Goal: Check status: Check status

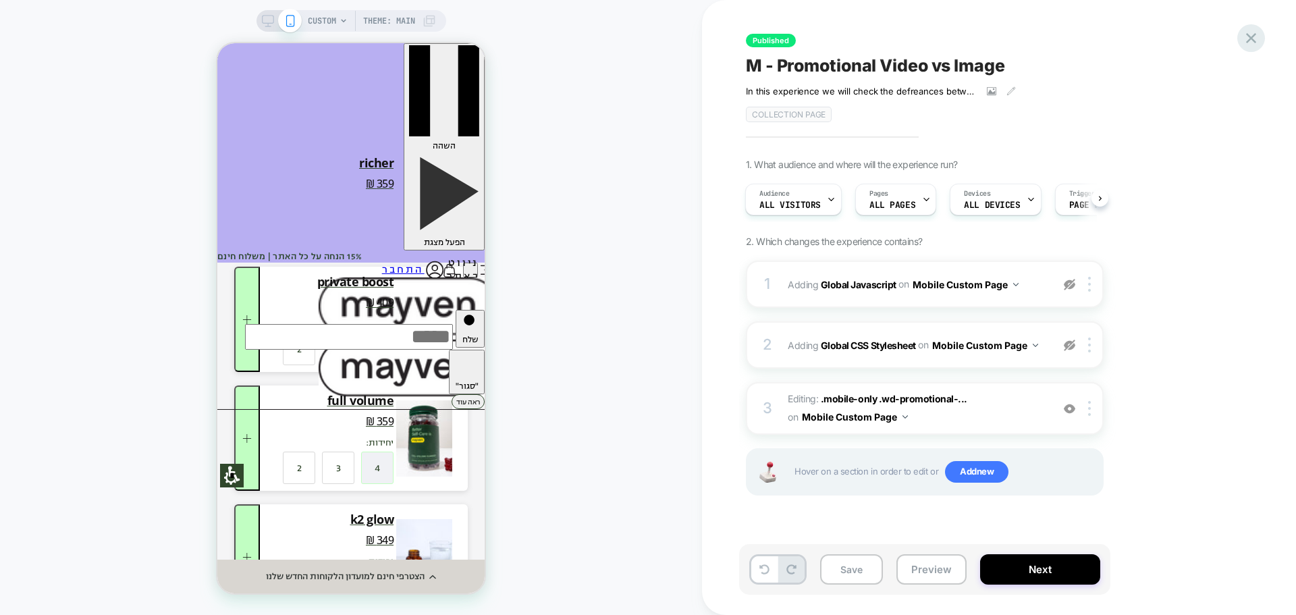
click at [1250, 41] on icon at bounding box center [1251, 38] width 18 height 18
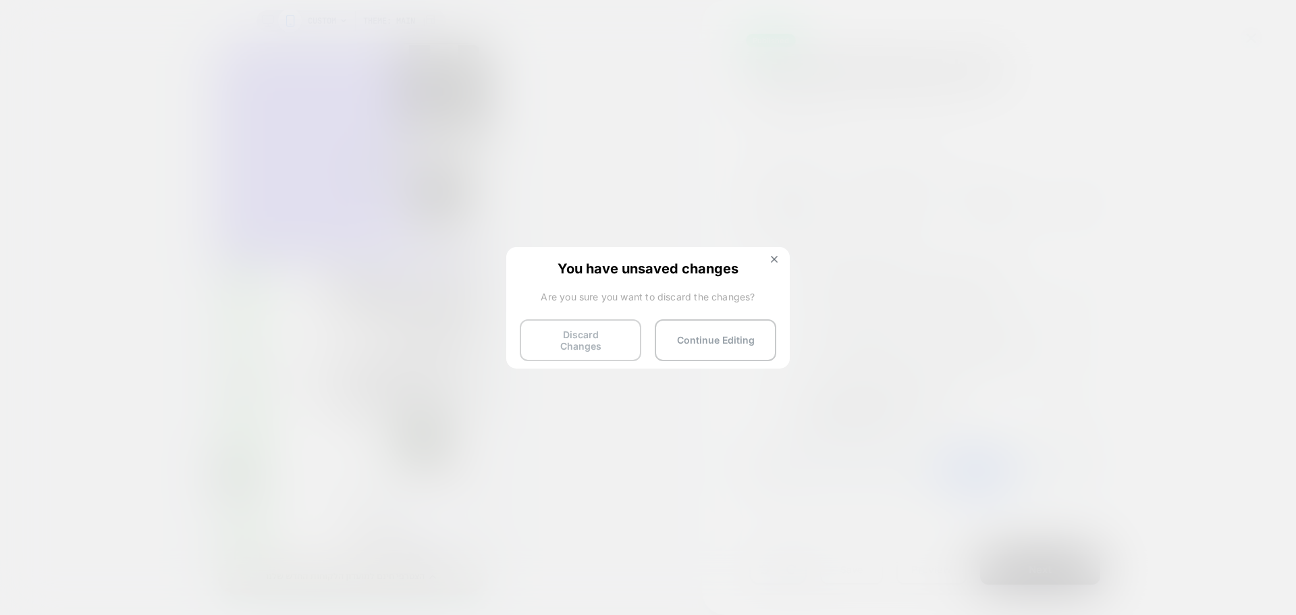
click at [599, 345] on button "Discard Changes" at bounding box center [580, 340] width 121 height 42
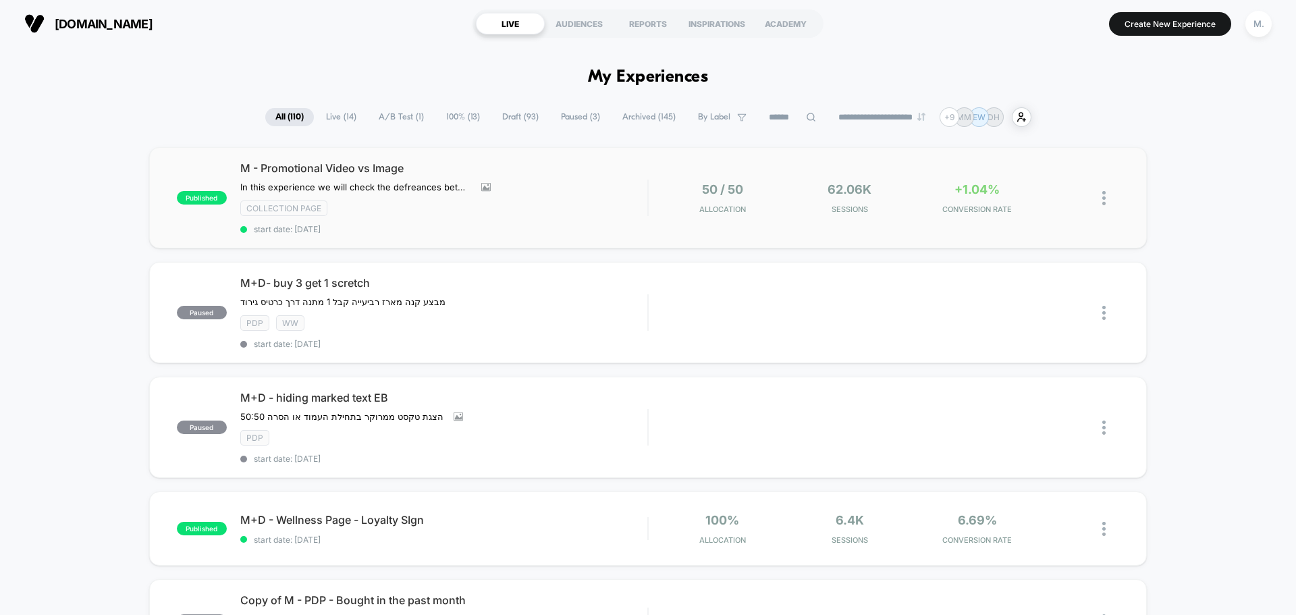
click at [1049, 227] on div "published M - Promotional Video vs Image In this experience we will check the d…" at bounding box center [647, 197] width 997 height 101
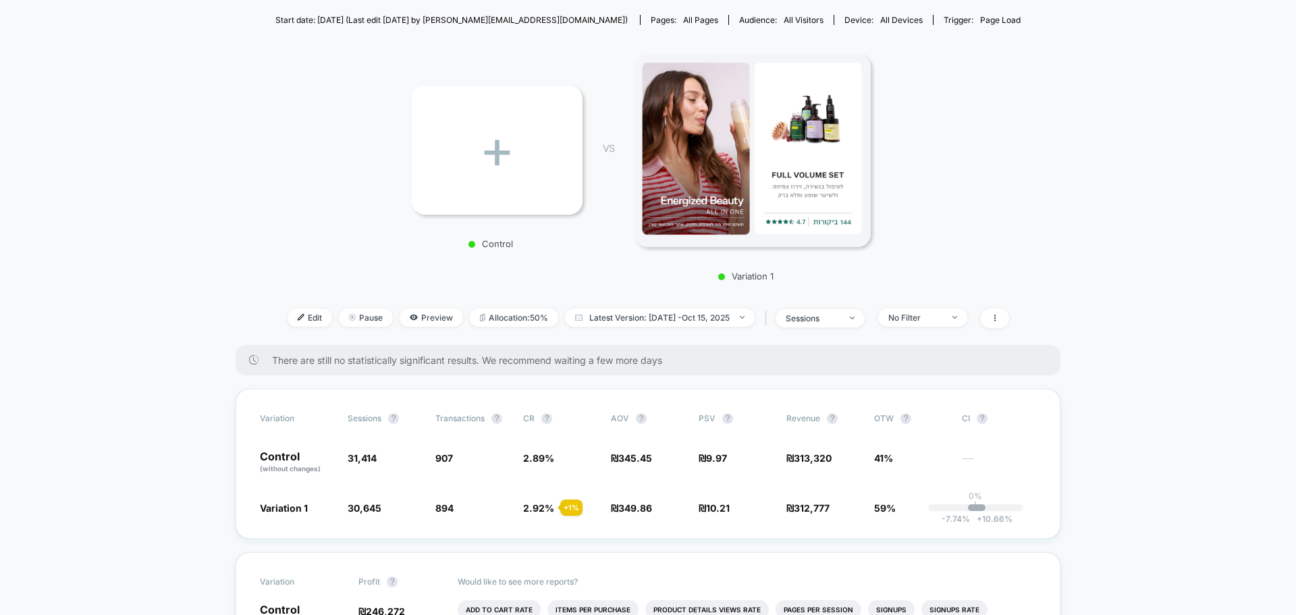
scroll to position [202, 0]
